Goal: Task Accomplishment & Management: Manage account settings

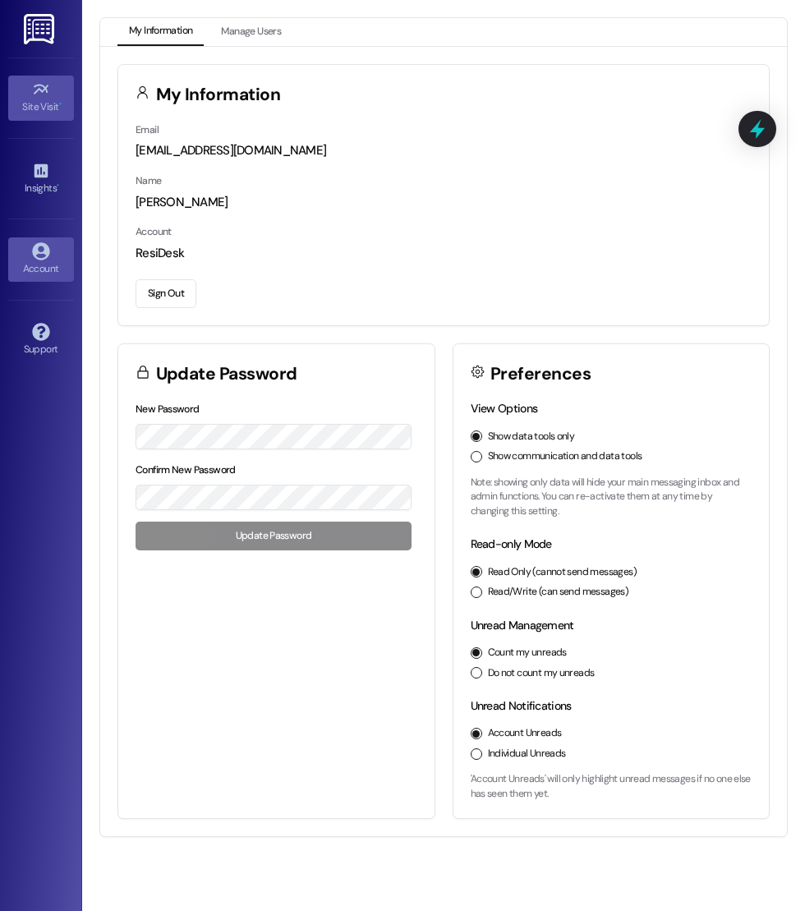
click at [44, 113] on div "Site Visit •" at bounding box center [41, 107] width 82 height 16
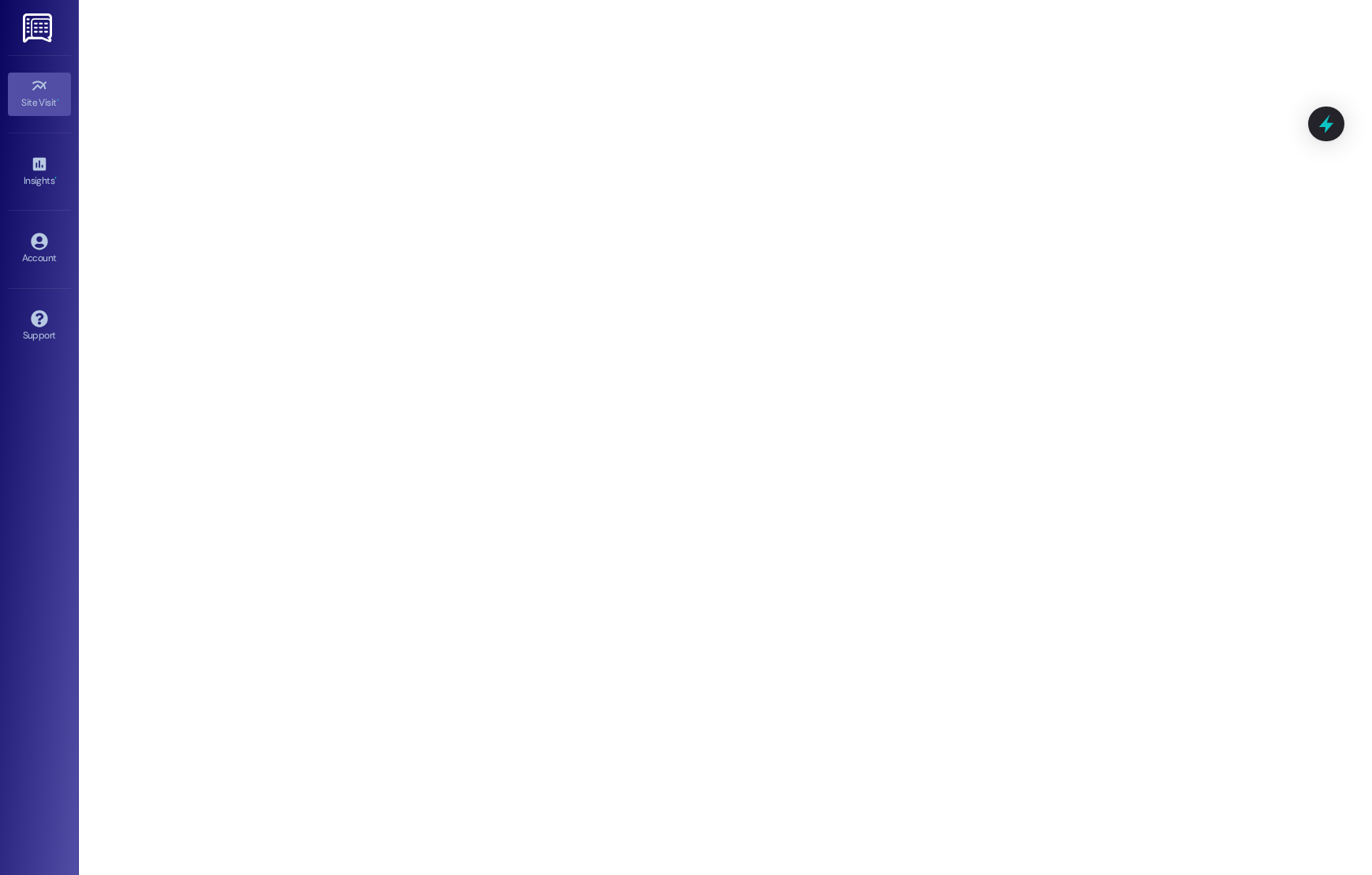
click at [33, 90] on icon at bounding box center [39, 85] width 17 height 17
click at [14, 524] on div "Site Visit • Go to Site Visit Insights • Go to Insights Account Go to Account S…" at bounding box center [39, 437] width 79 height 875
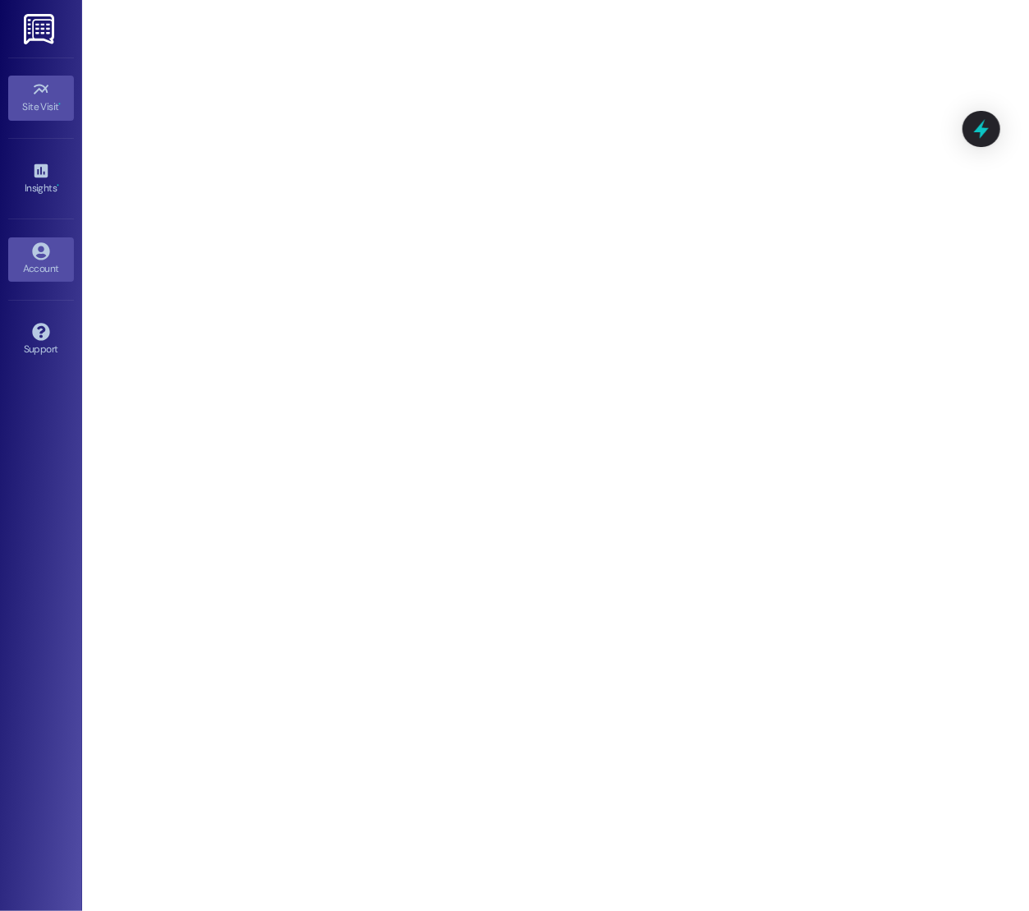
click at [32, 243] on icon at bounding box center [41, 251] width 18 height 18
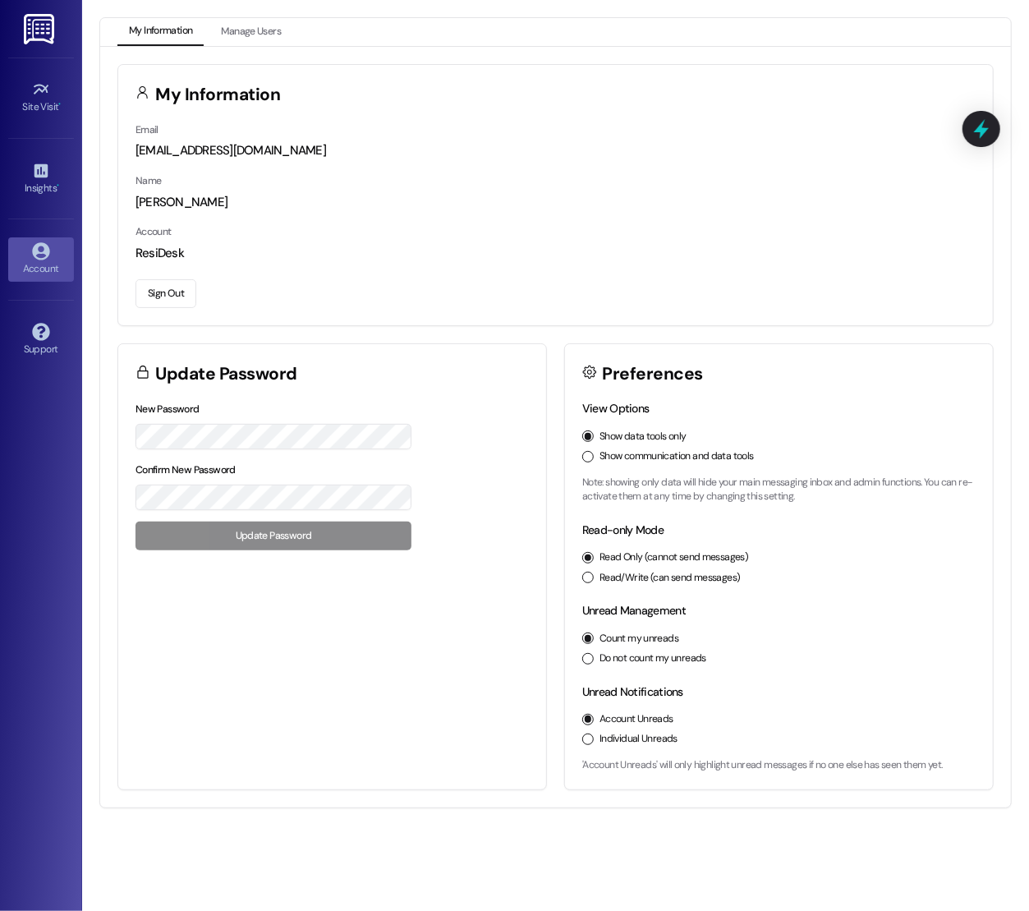
click at [163, 289] on button "Sign Out" at bounding box center [165, 293] width 61 height 29
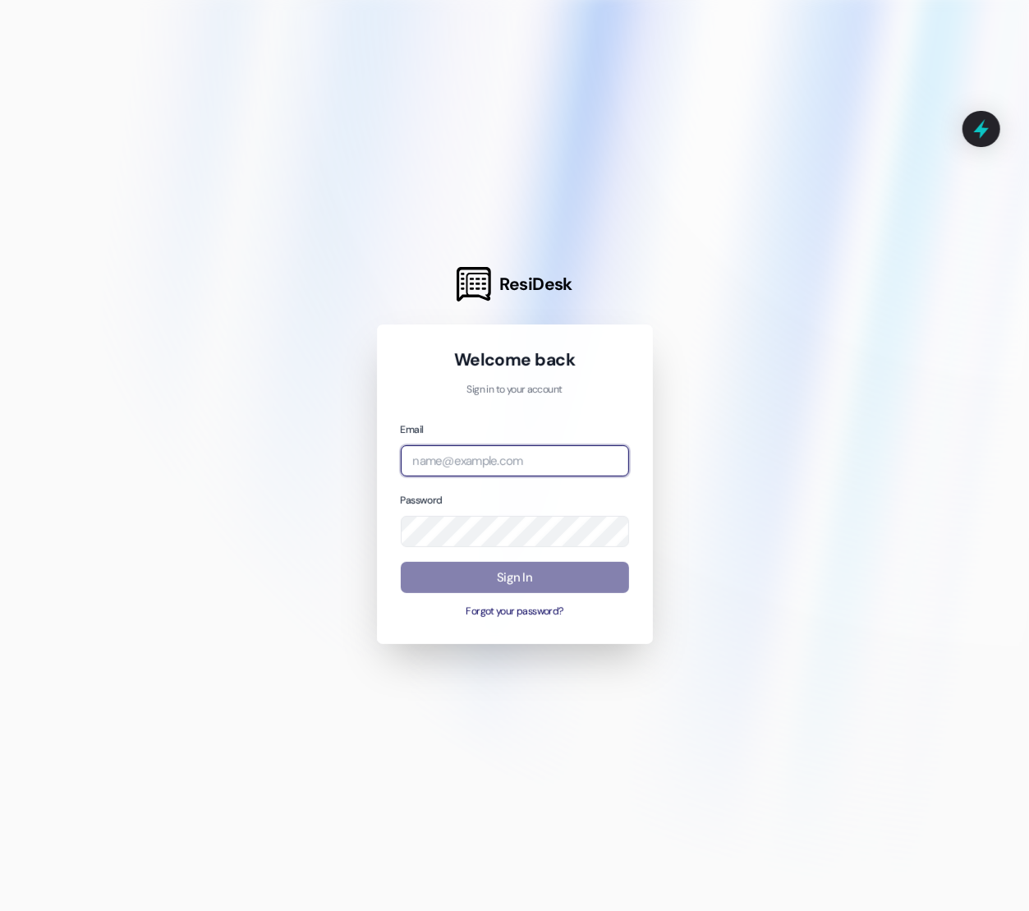
click at [443, 466] on input "email" at bounding box center [515, 461] width 228 height 32
type input "automated-surveys-assetliving@assetliving.com"
